Goal: Task Accomplishment & Management: Manage account settings

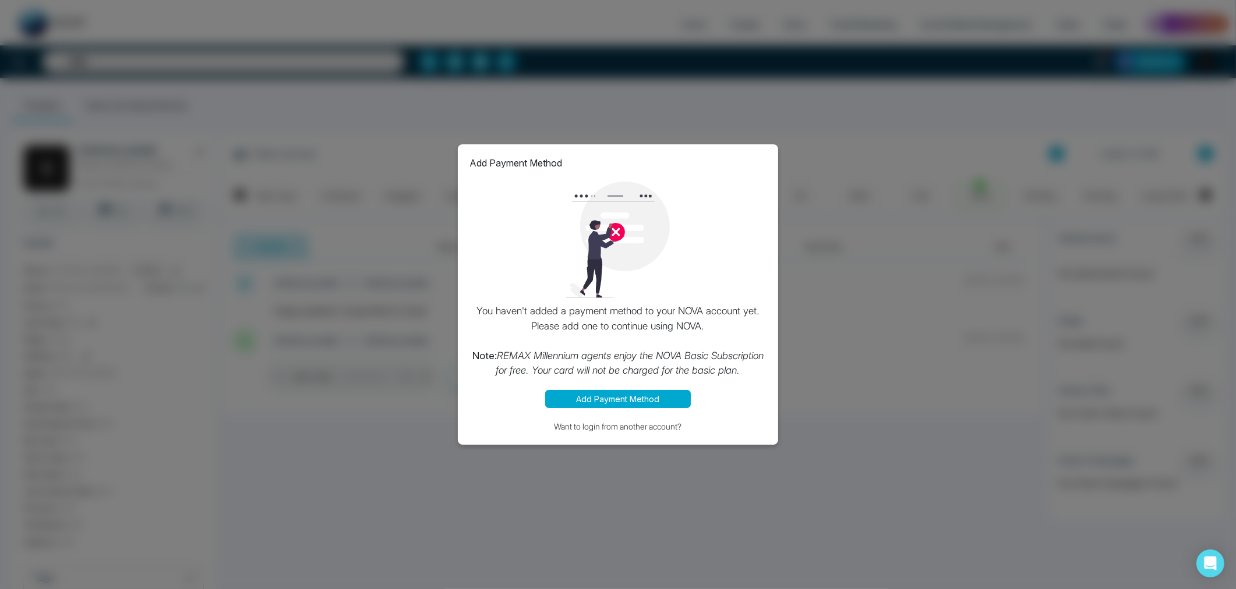
click at [655, 481] on div "Add Payment Method You haven't added a payment method to your NOVA account yet.…" at bounding box center [618, 294] width 1236 height 589
click at [700, 473] on div "Add Payment Method You haven't added a payment method to your NOVA account yet.…" at bounding box center [618, 294] width 1236 height 589
